Goal: Check status: Check status

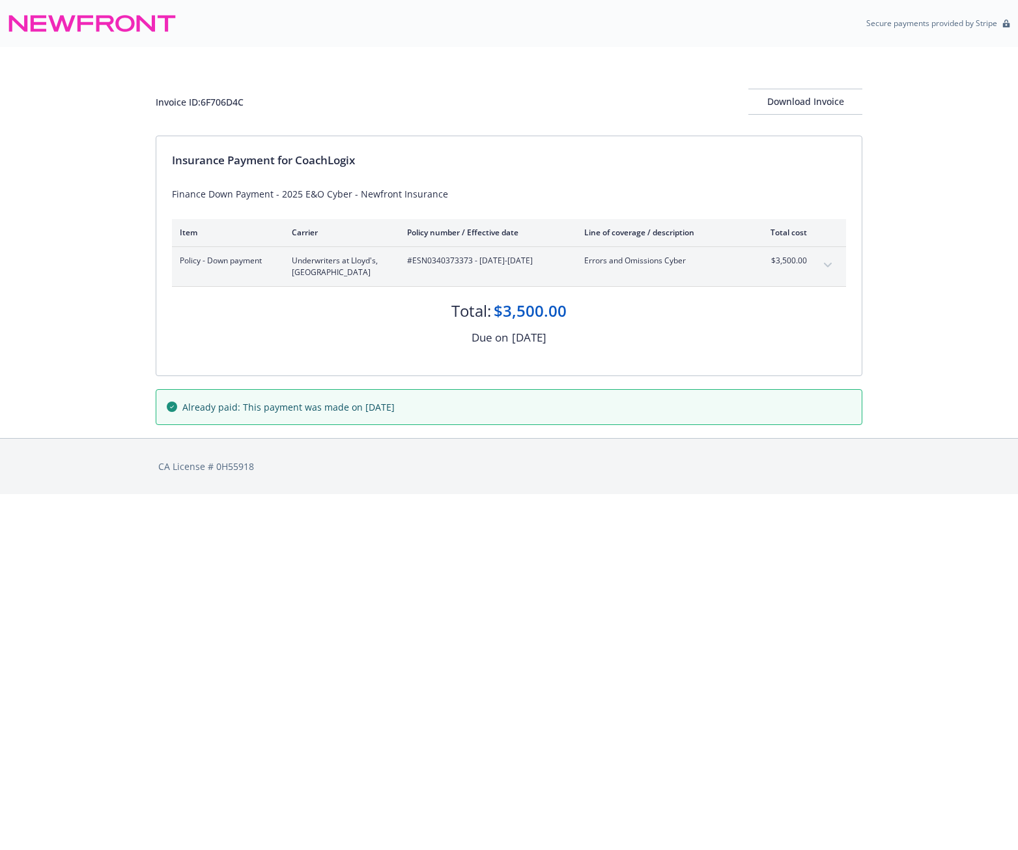
click at [938, 289] on div "Invoice ID: 6F706D4C Download Invoice Insurance Payment for CoachLogix Finance …" at bounding box center [509, 242] width 1018 height 391
